Goal: Task Accomplishment & Management: Use online tool/utility

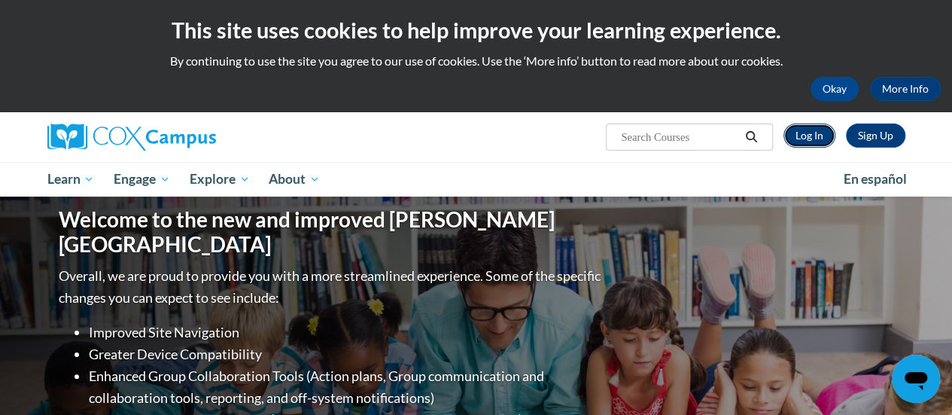
click at [811, 134] on link "Log In" at bounding box center [809, 135] width 52 height 24
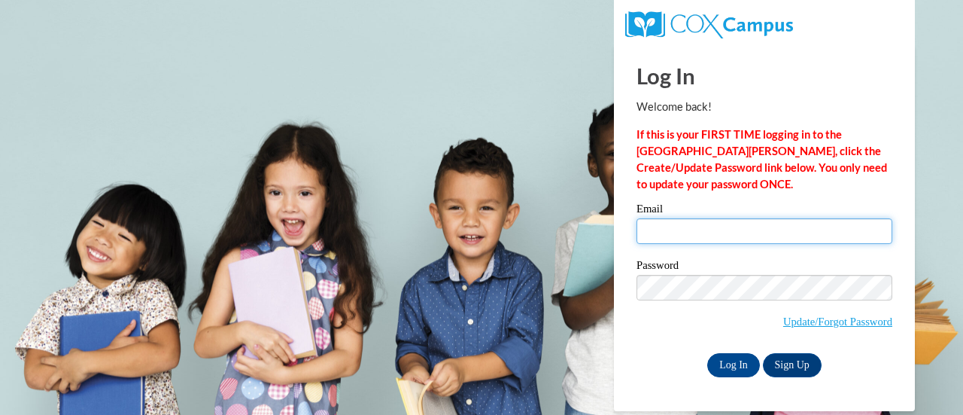
click at [652, 228] on input "Email" at bounding box center [765, 231] width 256 height 26
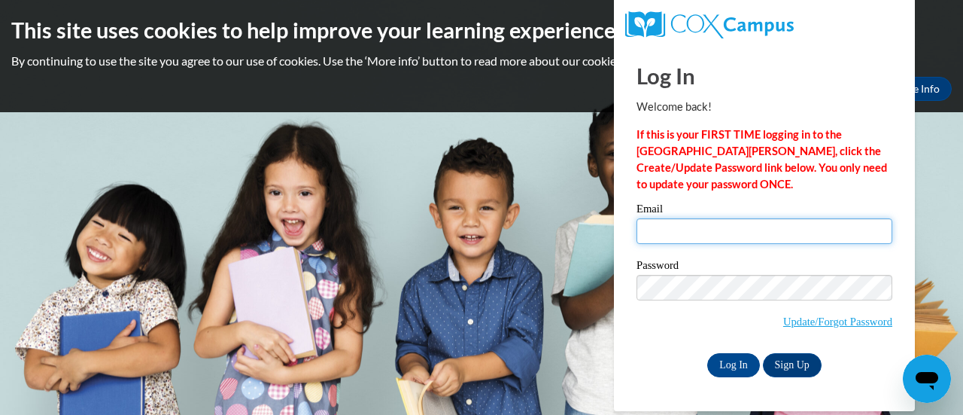
type input "deborah.ross@rusd.org"
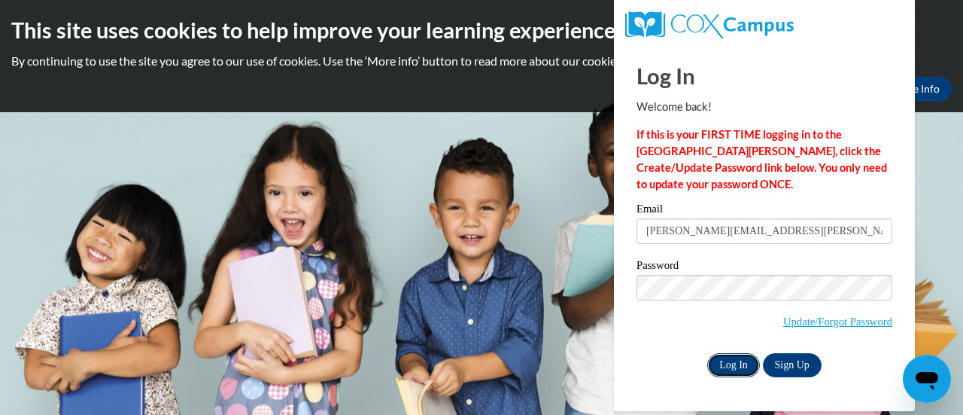
click at [737, 367] on input "Log In" at bounding box center [733, 365] width 53 height 24
click at [734, 363] on input "Log In" at bounding box center [733, 365] width 53 height 24
click at [728, 366] on input "Log In" at bounding box center [733, 365] width 53 height 24
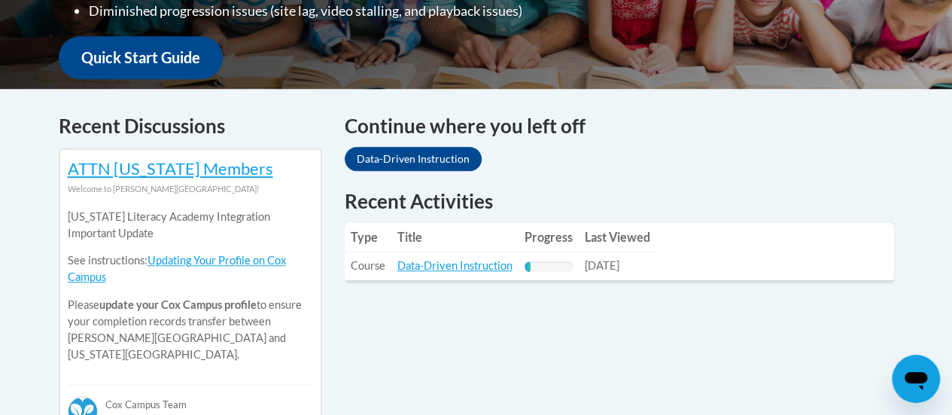
scroll to position [552, 0]
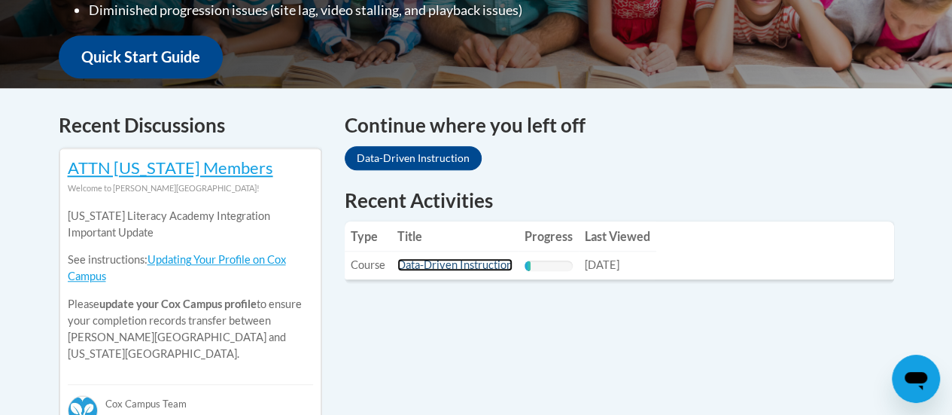
click at [483, 260] on link "Data-Driven Instruction" at bounding box center [454, 264] width 115 height 13
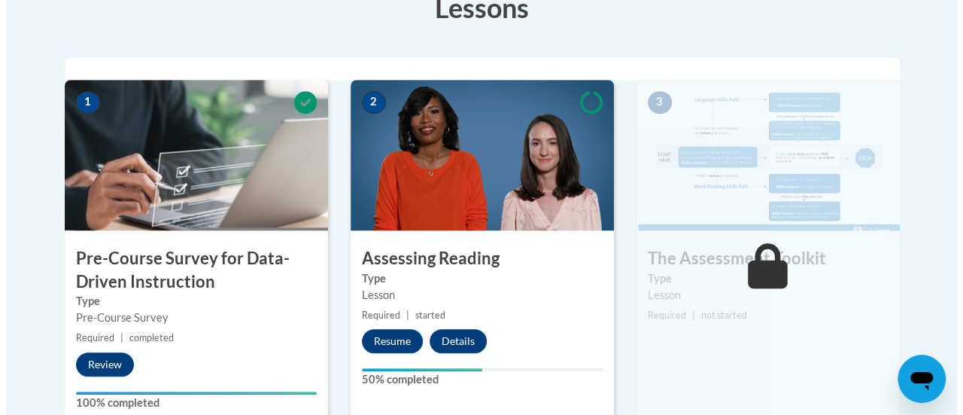
scroll to position [448, 0]
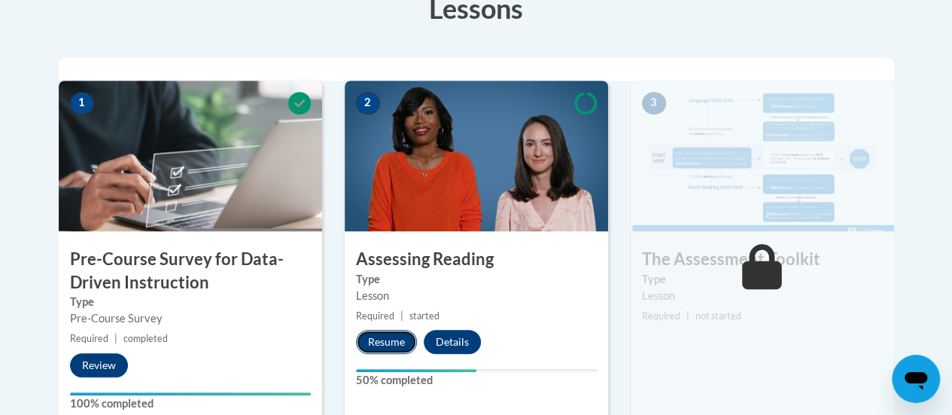
click at [400, 339] on button "Resume" at bounding box center [386, 342] width 61 height 24
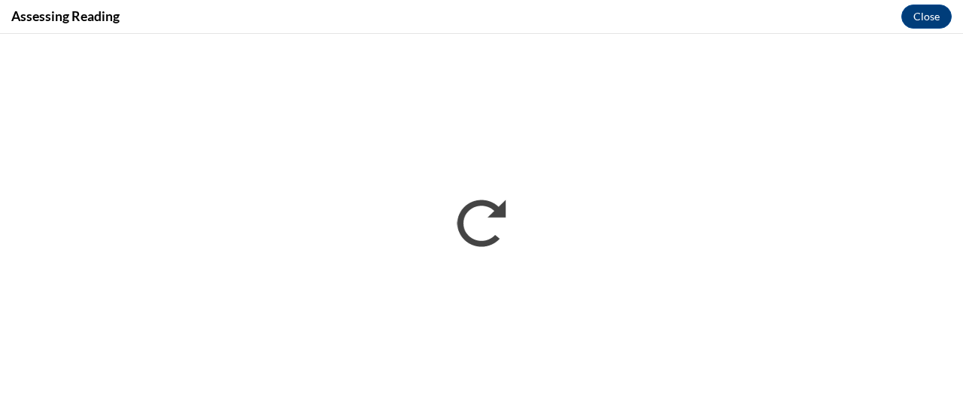
scroll to position [0, 0]
